Goal: Task Accomplishment & Management: Manage account settings

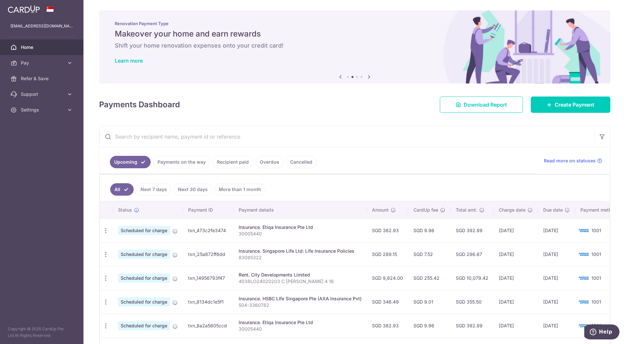
scroll to position [161, 0]
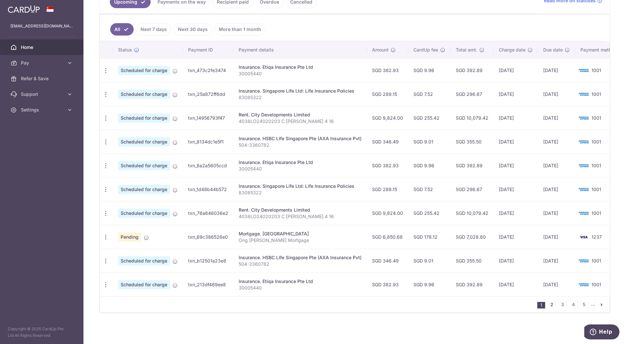
click at [548, 304] on link "2" at bounding box center [552, 304] width 8 height 8
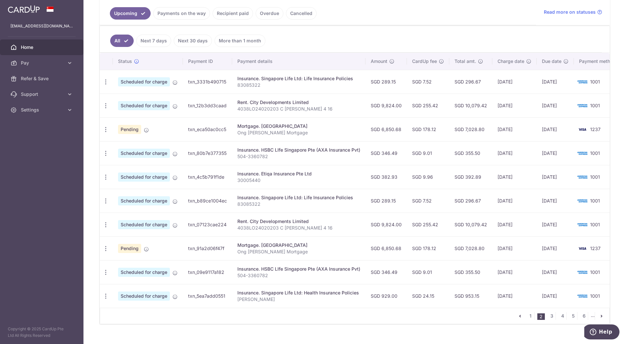
scroll to position [159, 0]
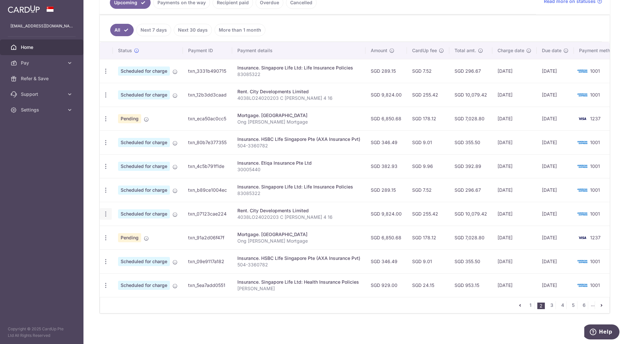
click at [104, 212] on icon "button" at bounding box center [105, 214] width 7 height 7
click at [136, 244] on span "Cancel payment" at bounding box center [141, 248] width 44 height 8
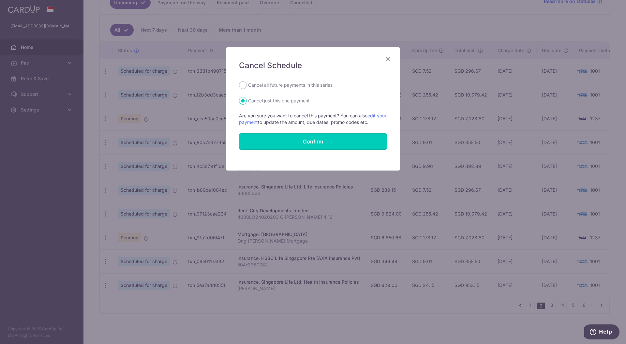
click at [326, 143] on button "Confirm" at bounding box center [313, 141] width 148 height 16
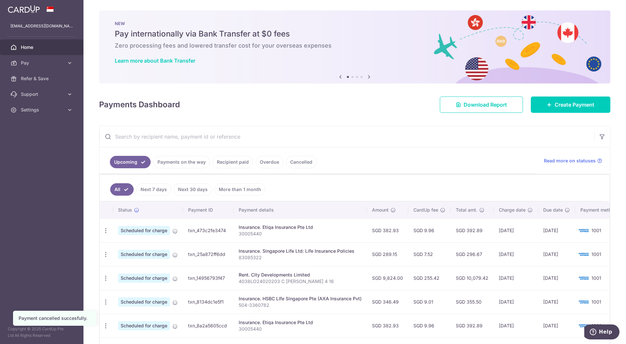
scroll to position [161, 0]
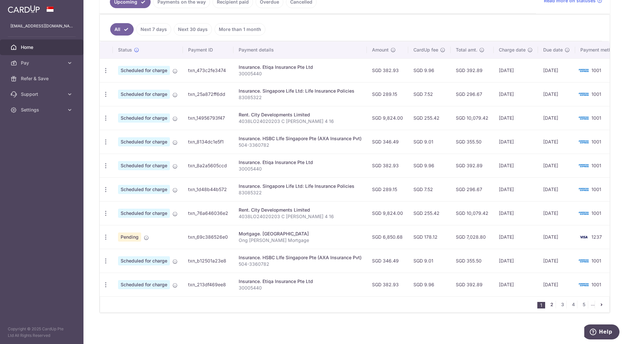
click at [548, 305] on link "2" at bounding box center [552, 304] width 8 height 8
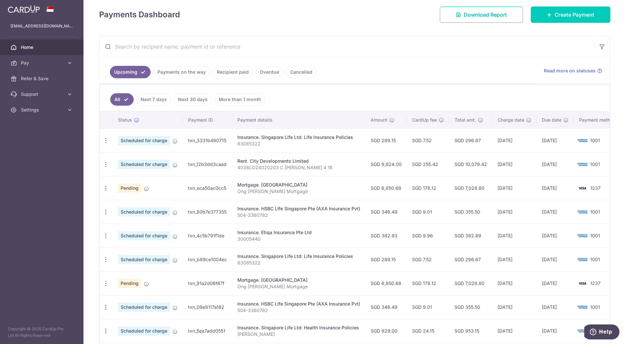
scroll to position [102, 0]
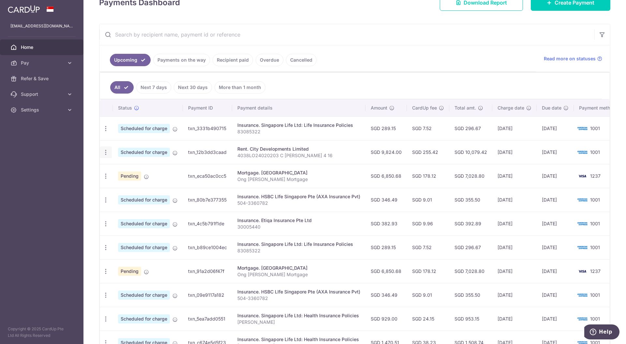
click at [105, 151] on icon "button" at bounding box center [105, 152] width 7 height 7
click at [139, 183] on span "Cancel payment" at bounding box center [141, 186] width 44 height 8
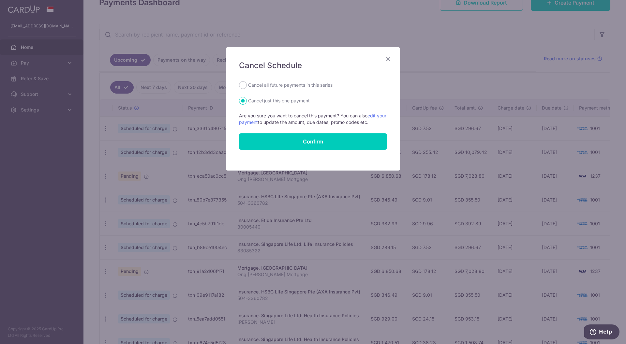
click at [288, 85] on label "Cancel all future payments in this series" at bounding box center [290, 85] width 84 height 8
click at [247, 85] on input "Cancel all future payments in this series" at bounding box center [243, 85] width 8 height 8
radio input "true"
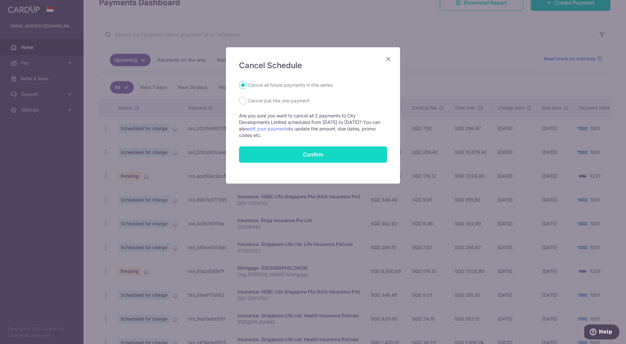
click at [310, 155] on button "Confirm" at bounding box center [313, 154] width 148 height 16
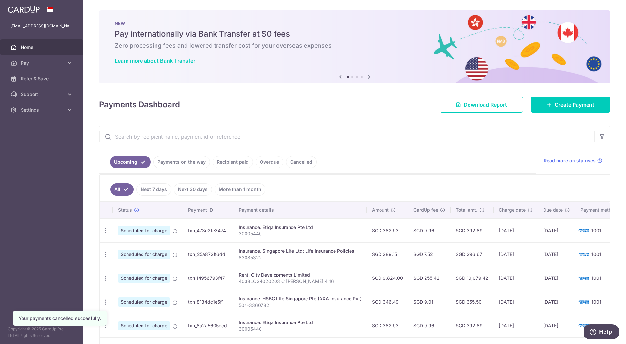
scroll to position [161, 0]
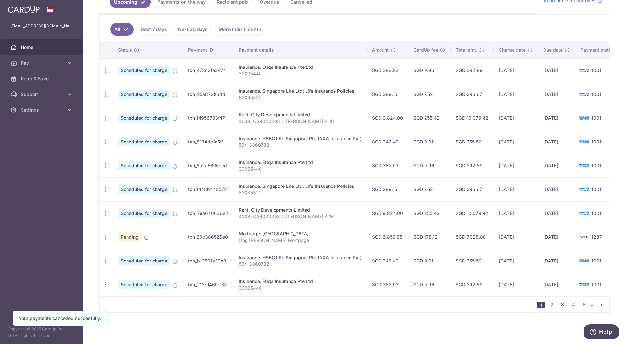
click at [559, 302] on link "3" at bounding box center [562, 304] width 8 height 8
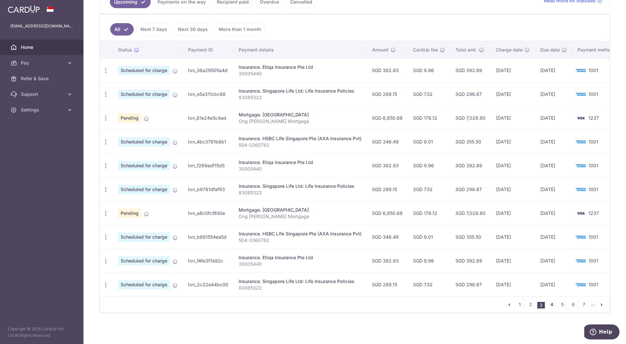
click at [548, 304] on link "4" at bounding box center [552, 304] width 8 height 8
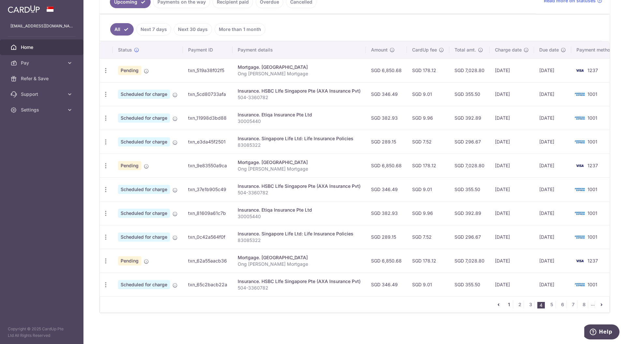
click at [506, 302] on link "1" at bounding box center [509, 304] width 8 height 8
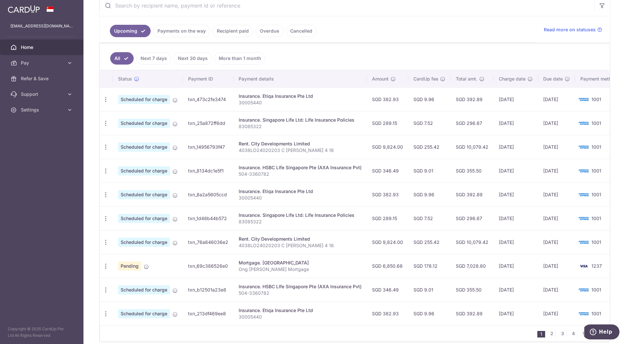
scroll to position [130, 0]
